Goal: Task Accomplishment & Management: Use online tool/utility

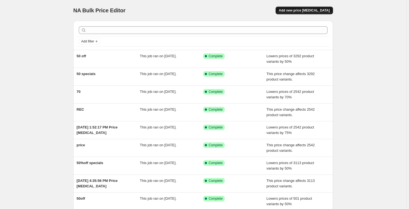
click at [314, 10] on span "Add new price [MEDICAL_DATA]" at bounding box center [304, 10] width 51 height 4
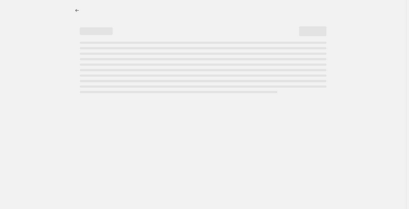
select select "percentage"
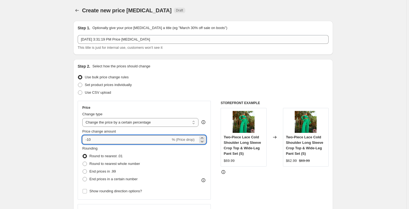
click at [89, 141] on input "-10" at bounding box center [126, 139] width 88 height 9
click at [90, 141] on input "-10" at bounding box center [126, 139] width 88 height 9
type input "-30"
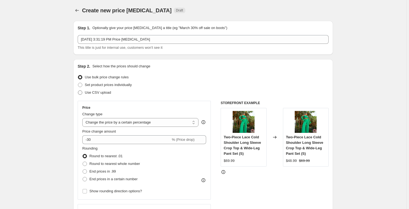
scroll to position [58, 0]
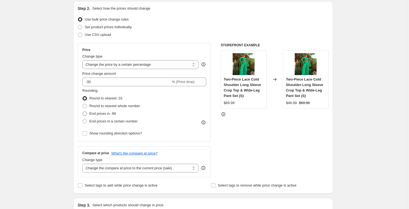
click at [103, 112] on span "End prices in .99" at bounding box center [102, 113] width 27 height 4
click at [83, 112] on input "End prices in .99" at bounding box center [83, 111] width 0 height 0
radio input "true"
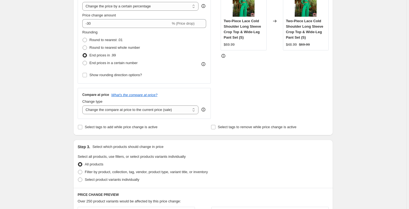
scroll to position [174, 0]
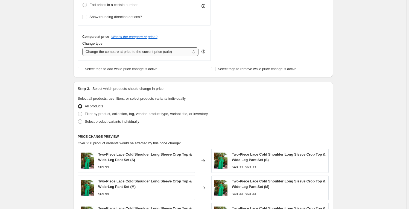
click at [181, 53] on select "Change the compare at price to the current price (sale) Change the compare at p…" at bounding box center [140, 51] width 116 height 9
select select "no_change"
click at [83, 47] on select "Change the compare at price to the current price (sale) Change the compare at p…" at bounding box center [140, 51] width 116 height 9
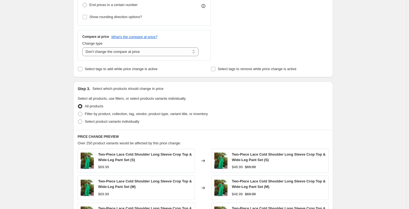
scroll to position [232, 0]
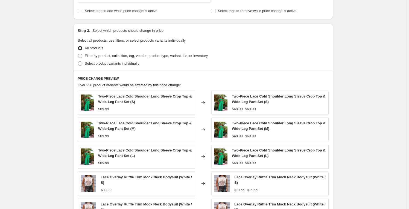
click at [143, 54] on span "Filter by product, collection, tag, vendor, product type, variant title, or inv…" at bounding box center [146, 56] width 123 height 4
click at [78, 54] on input "Filter by product, collection, tag, vendor, product type, variant title, or inv…" at bounding box center [78, 54] width 0 height 0
radio input "true"
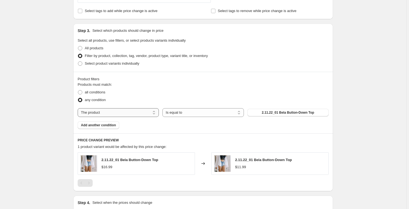
click at [148, 110] on select "The product The product's collection The product's tag The product's vendor The…" at bounding box center [118, 112] width 81 height 9
select select "collection"
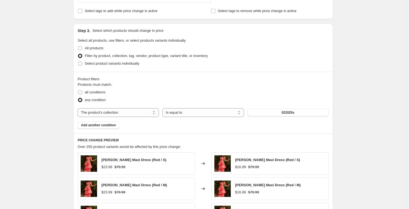
click at [289, 112] on span "022025s" at bounding box center [288, 112] width 13 height 4
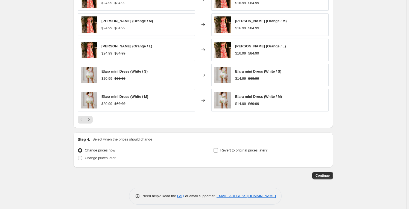
scroll to position [400, 0]
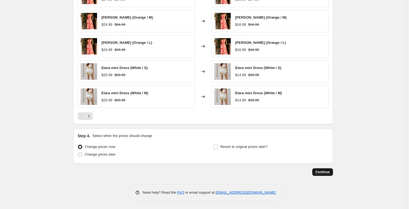
click at [332, 174] on button "Continue" at bounding box center [322, 172] width 21 height 8
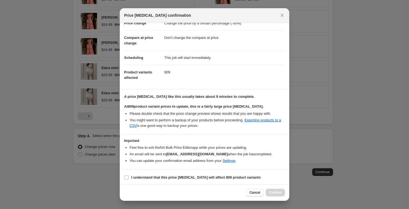
scroll to position [18, 0]
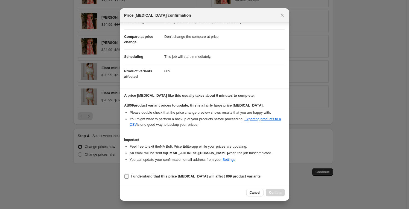
click at [150, 177] on b "I understand that this price [MEDICAL_DATA] will affect 809 product variants" at bounding box center [195, 176] width 129 height 4
click at [129, 177] on input "I understand that this price [MEDICAL_DATA] will affect 809 product variants" at bounding box center [127, 176] width 4 height 4
checkbox input "true"
click at [279, 192] on span "Confirm" at bounding box center [275, 192] width 13 height 4
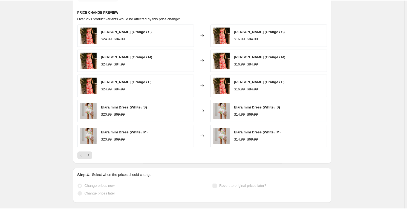
scroll to position [413, 0]
